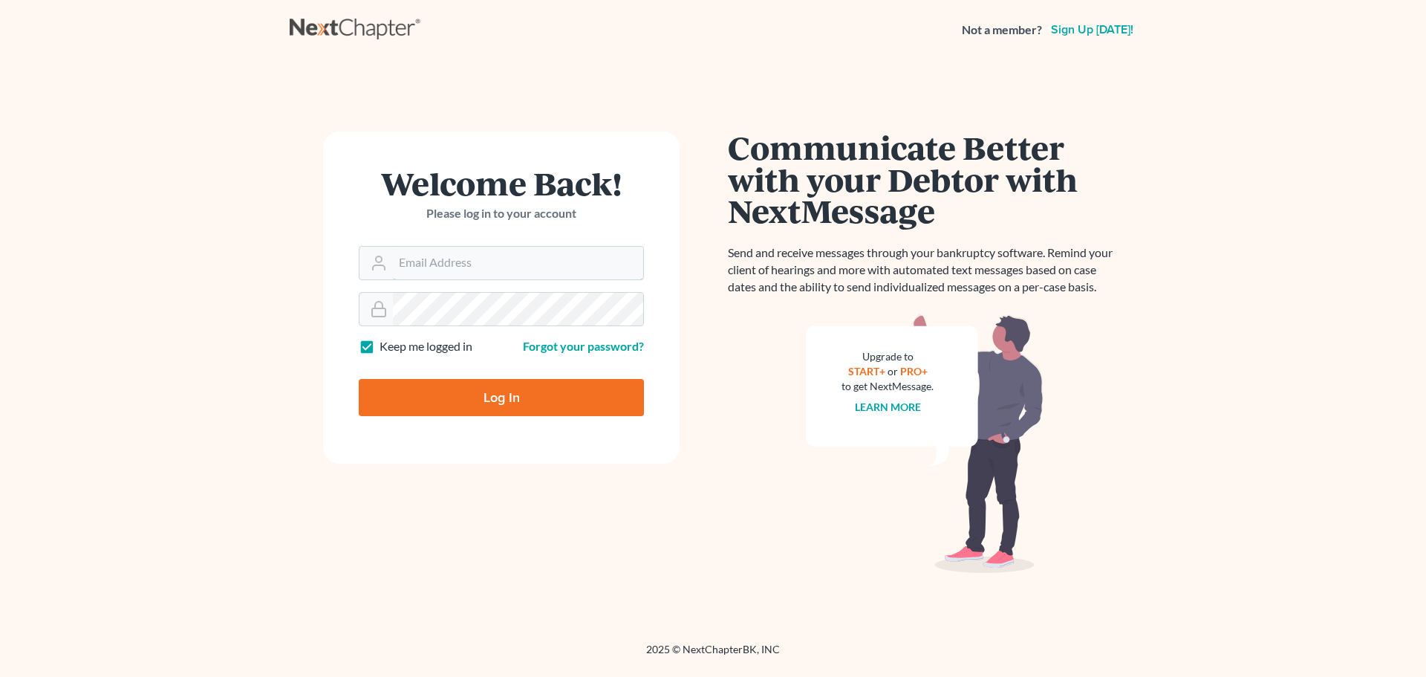
type input "[EMAIL_ADDRESS][DOMAIN_NAME]"
click at [561, 398] on input "Log In" at bounding box center [501, 397] width 285 height 37
type input "Thinking..."
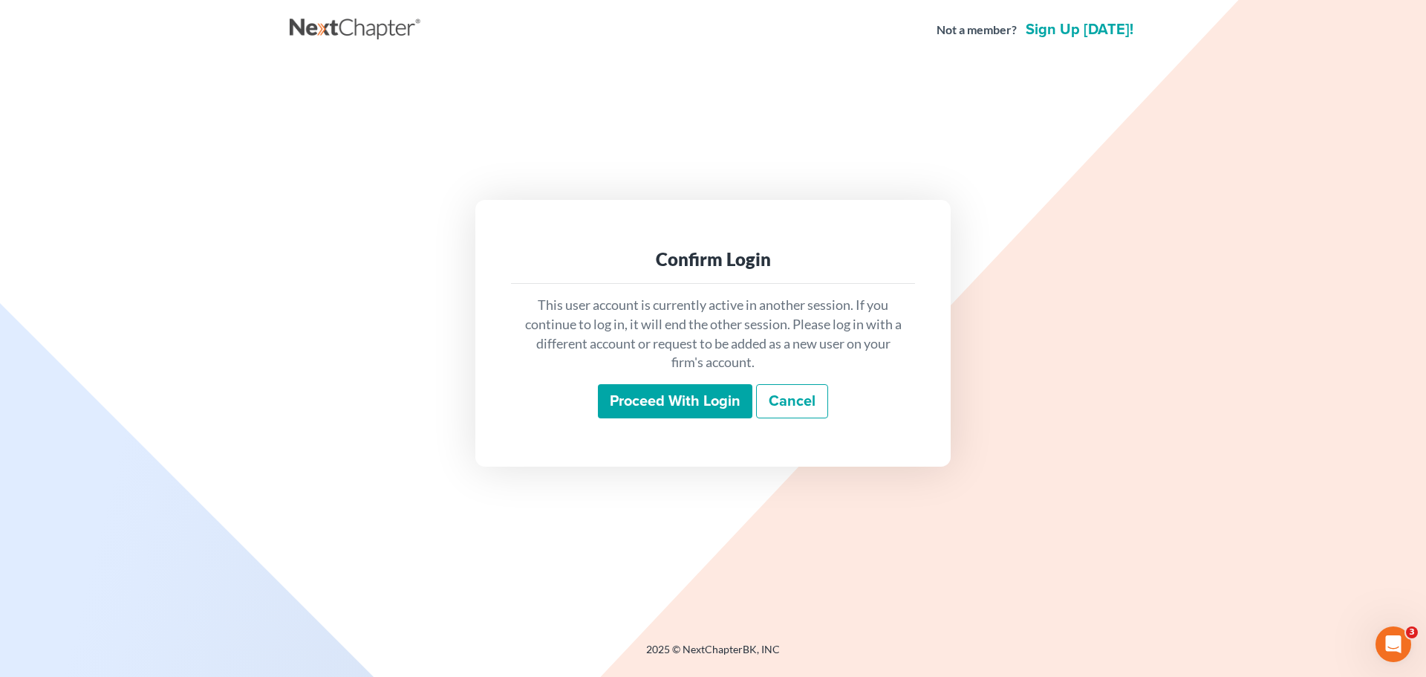
click at [717, 385] on input "Proceed with login" at bounding box center [675, 401] width 154 height 34
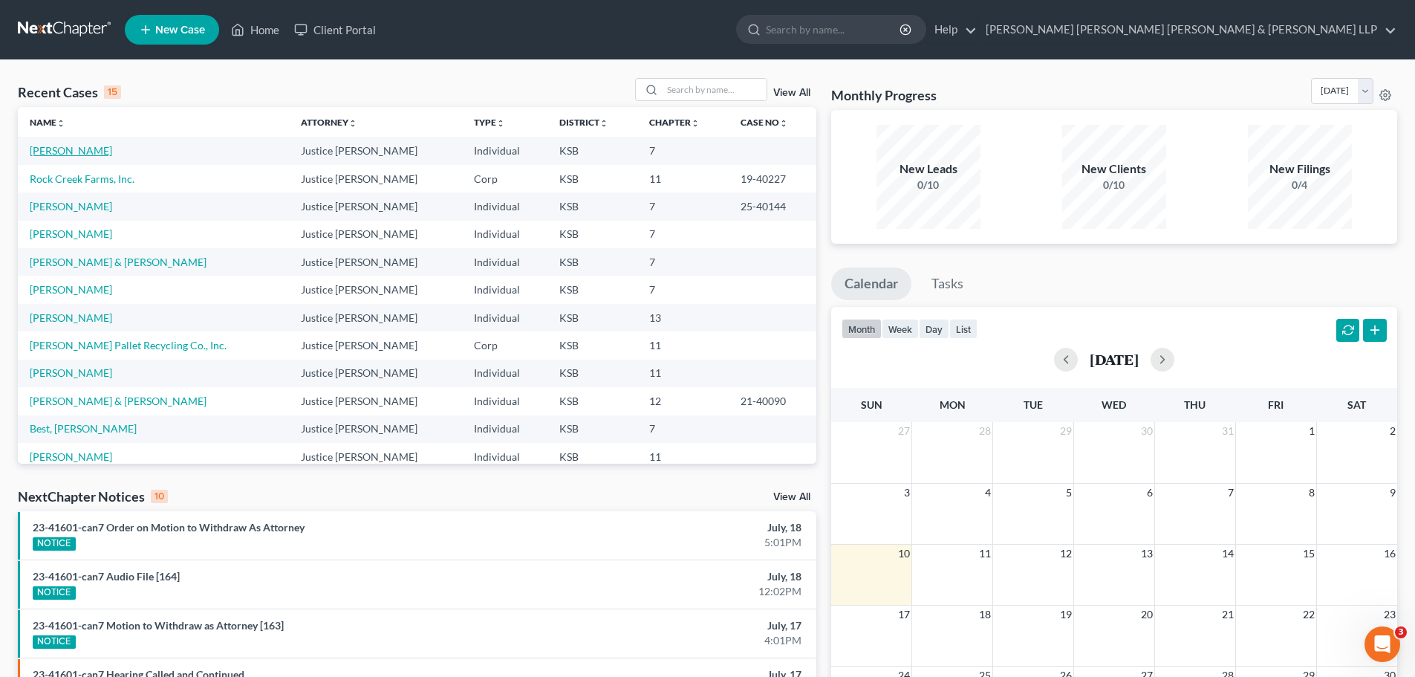
click at [68, 153] on link "Carson, Jeffrey" at bounding box center [71, 150] width 82 height 13
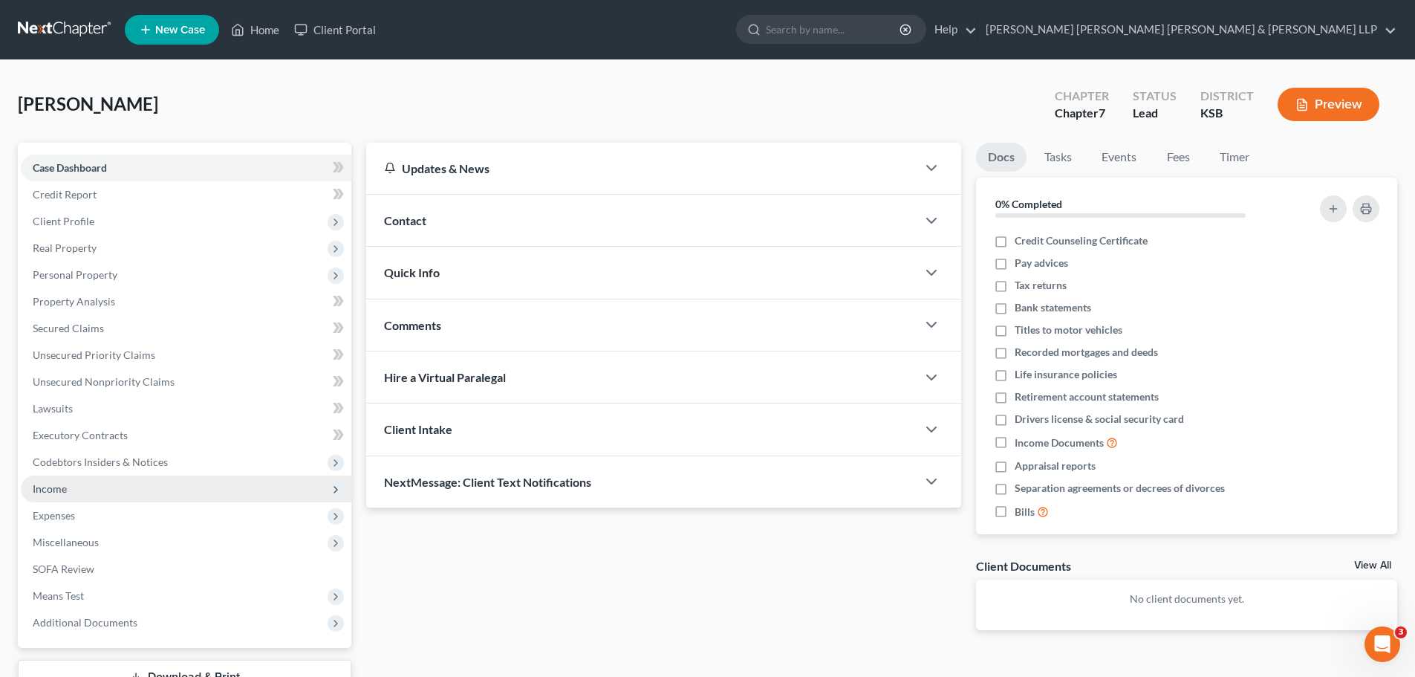
click at [56, 489] on span "Income" at bounding box center [50, 488] width 34 height 13
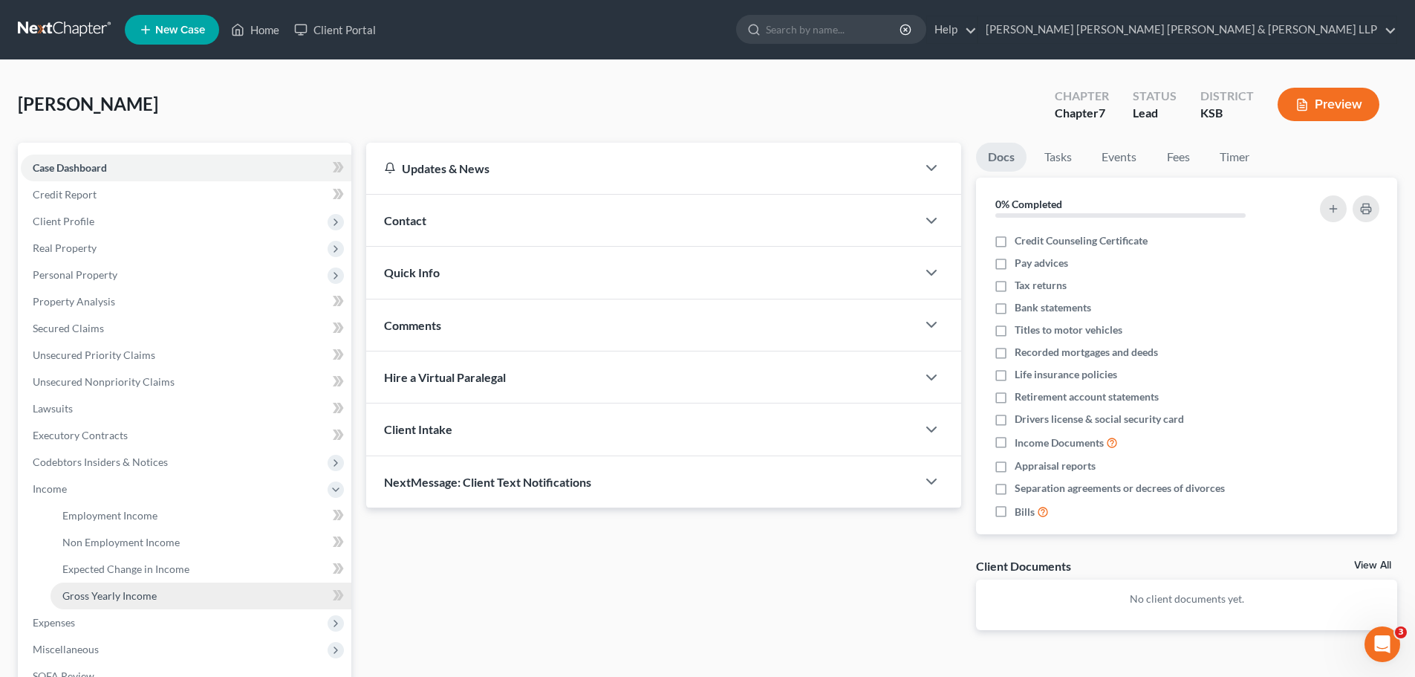
click at [111, 593] on span "Gross Yearly Income" at bounding box center [109, 595] width 94 height 13
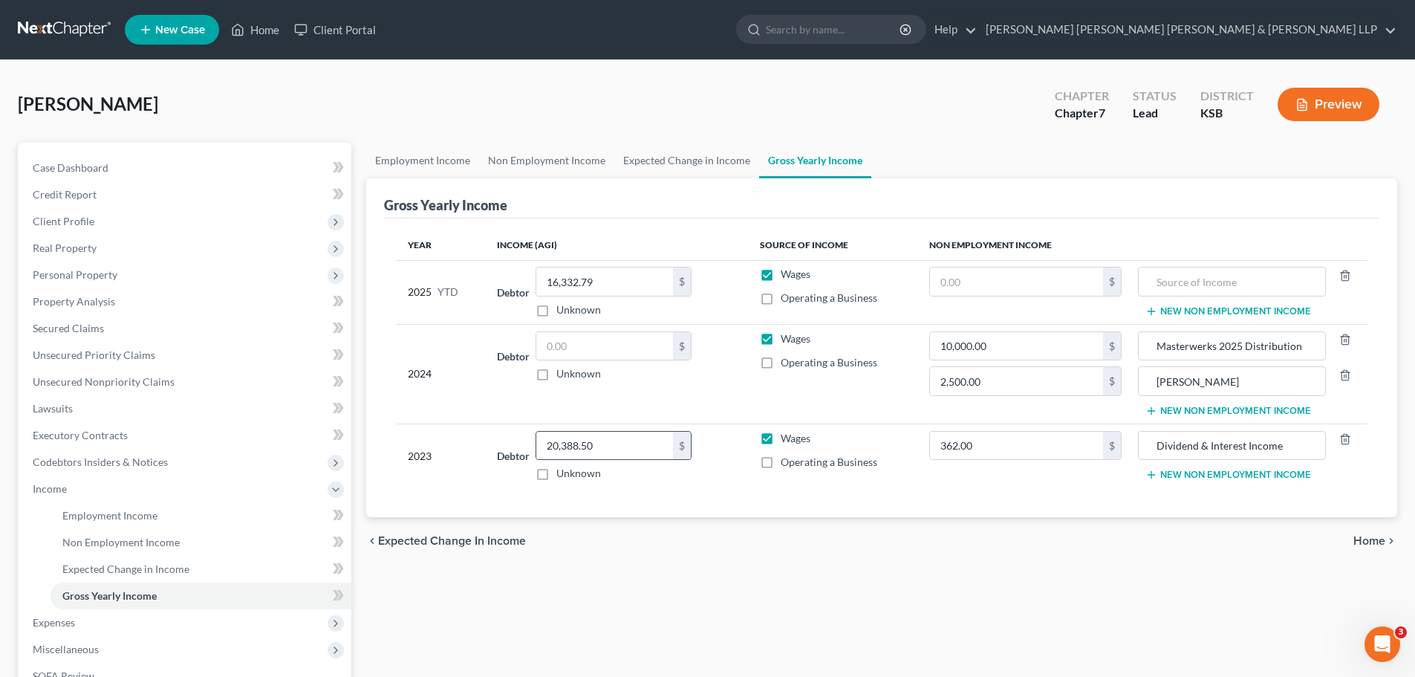
click at [677, 450] on div "$" at bounding box center [682, 445] width 18 height 28
type input "2"
type input "145.00"
click at [1196, 473] on button "New Non Employment Income" at bounding box center [1228, 475] width 166 height 12
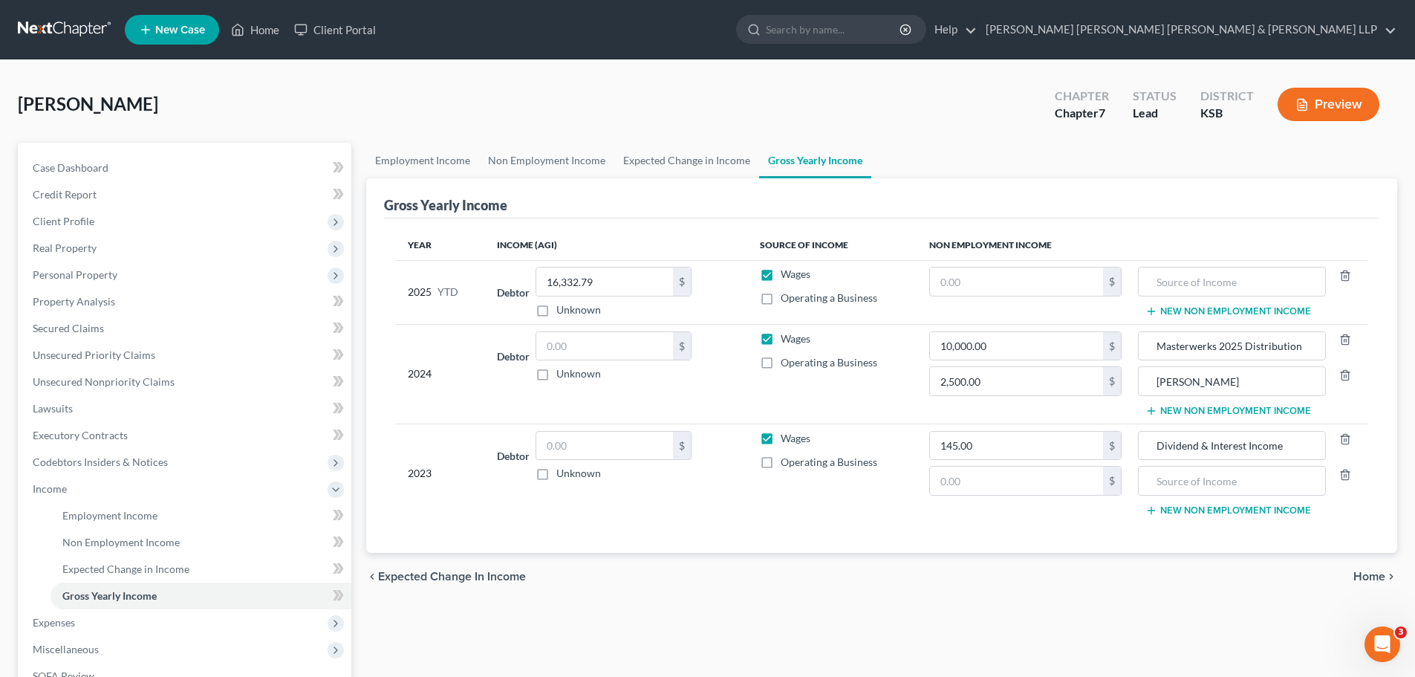
click at [781, 460] on label "Operating a Business" at bounding box center [829, 462] width 97 height 15
click at [786, 460] on input "Operating a Business" at bounding box center [791, 460] width 10 height 10
checkbox input "true"
click at [994, 483] on input "text" at bounding box center [1016, 480] width 173 height 28
type input "14,490.00"
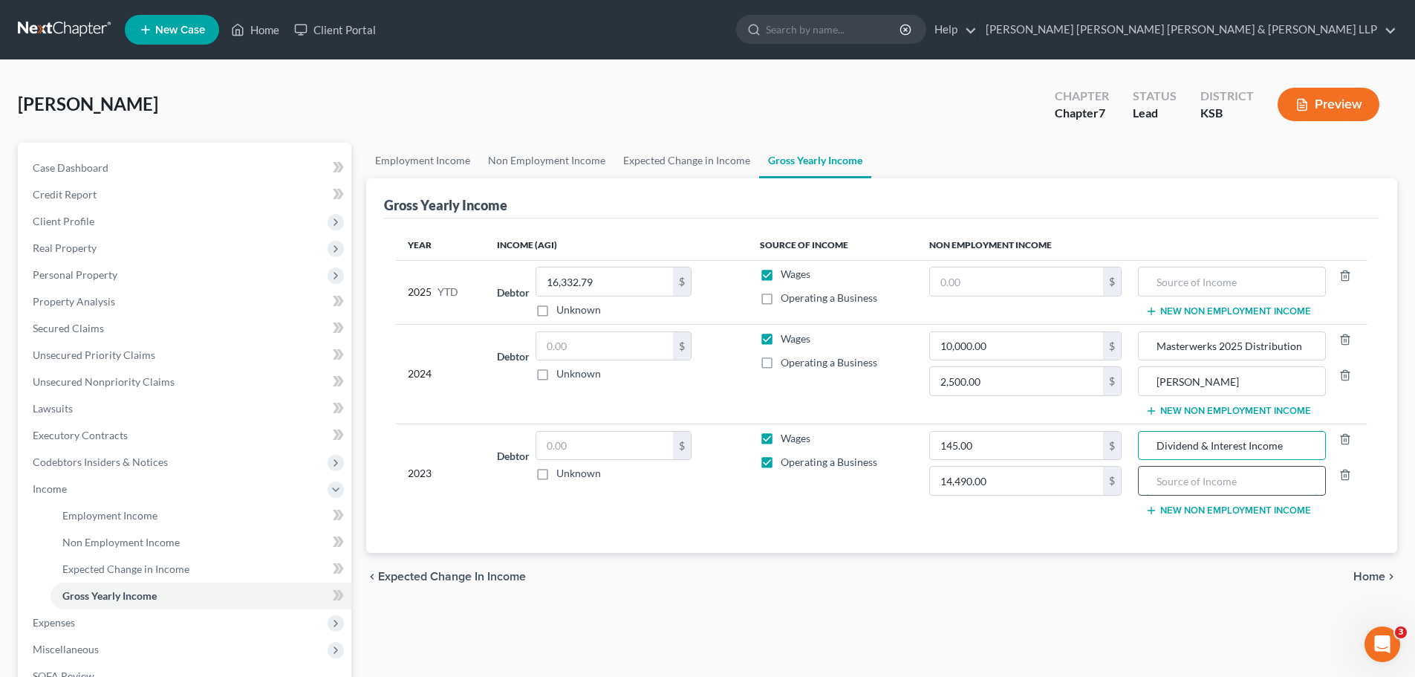
click at [1193, 481] on input "text" at bounding box center [1231, 480] width 171 height 28
type input "Business Income"
click at [1346, 476] on icon "button" at bounding box center [1345, 475] width 12 height 12
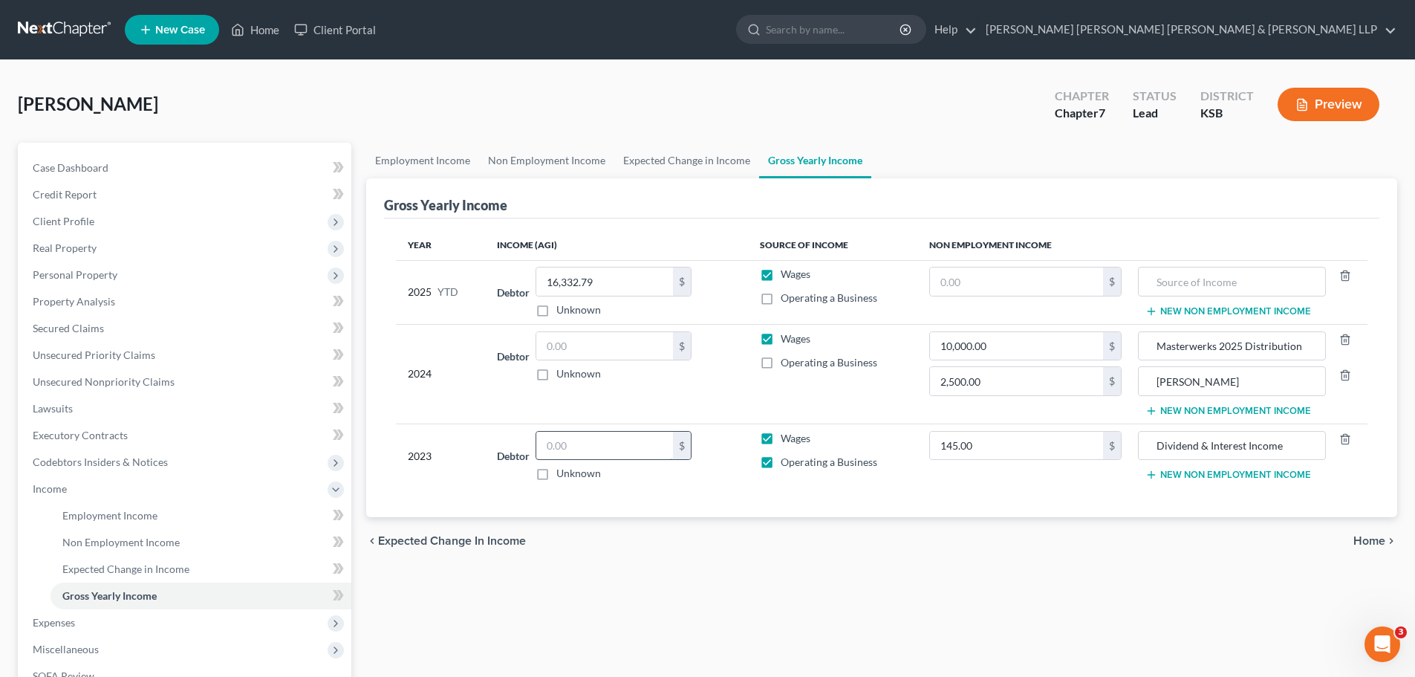
click at [588, 449] on input "text" at bounding box center [604, 445] width 137 height 28
type input "262,016.00"
click at [991, 451] on input "145.00" at bounding box center [1016, 445] width 173 height 28
click at [1346, 438] on icon "button" at bounding box center [1345, 439] width 12 height 12
